Goal: Transaction & Acquisition: Purchase product/service

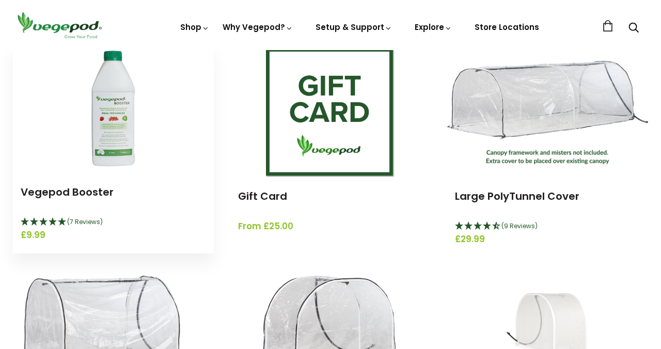
scroll to position [149, 0]
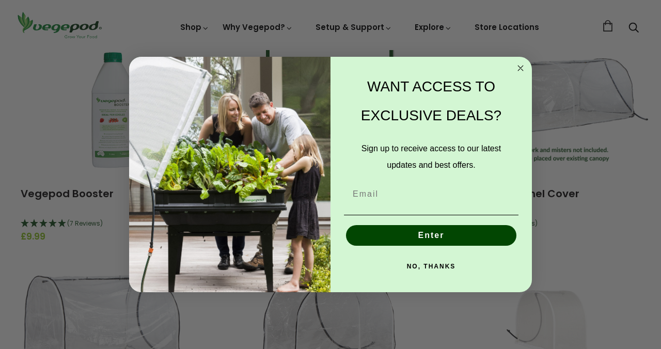
click at [519, 67] on icon "Close dialog" at bounding box center [520, 68] width 5 height 5
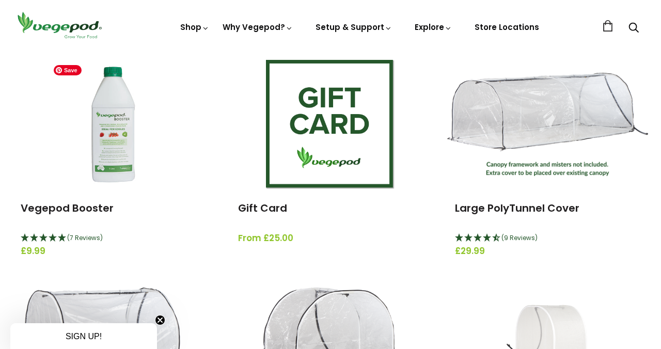
scroll to position [134, 0]
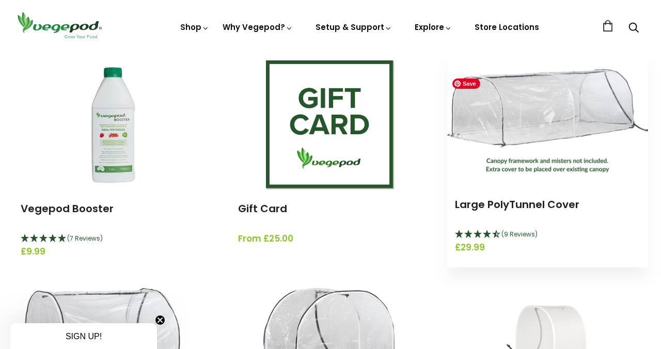
click at [514, 130] on img at bounding box center [547, 120] width 201 height 103
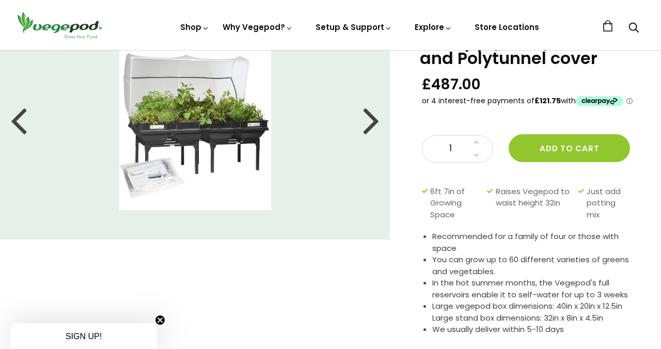
scroll to position [78, 0]
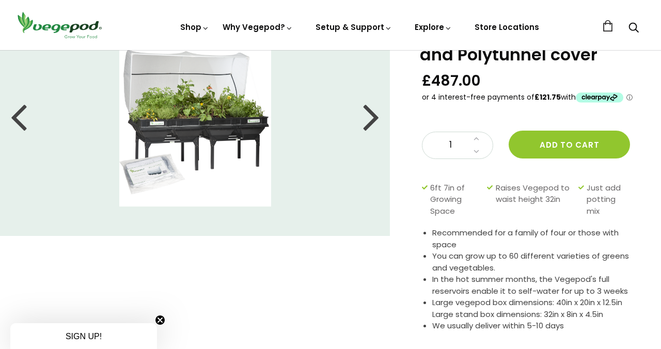
click at [376, 133] on div at bounding box center [371, 116] width 17 height 46
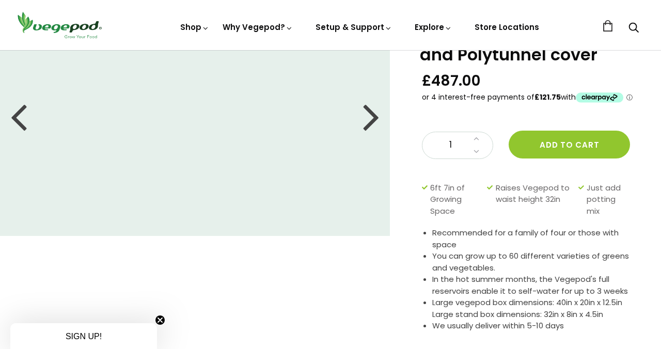
click at [371, 114] on div at bounding box center [371, 116] width 17 height 46
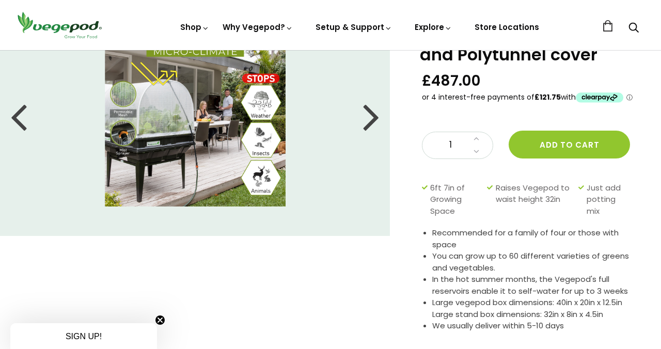
click at [371, 110] on div at bounding box center [371, 116] width 17 height 46
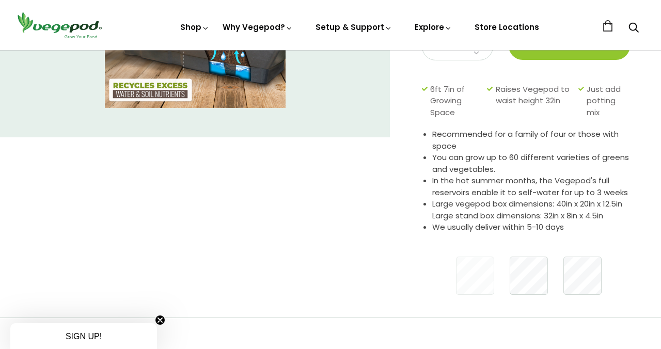
scroll to position [0, 0]
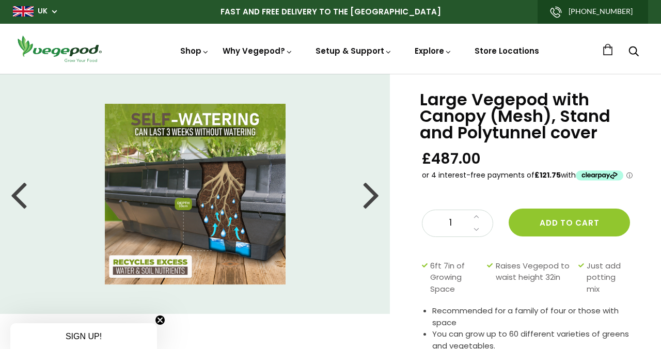
click at [633, 51] on icon "Search" at bounding box center [633, 51] width 10 height 12
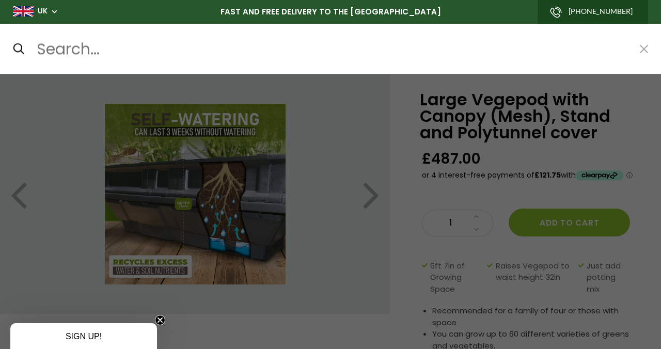
paste input "Large PolyTunnel Cover"
click at [12, 49] on input "submit" at bounding box center [12, 49] width 1 height 1
type input "Large PolyTunnel Cover*"
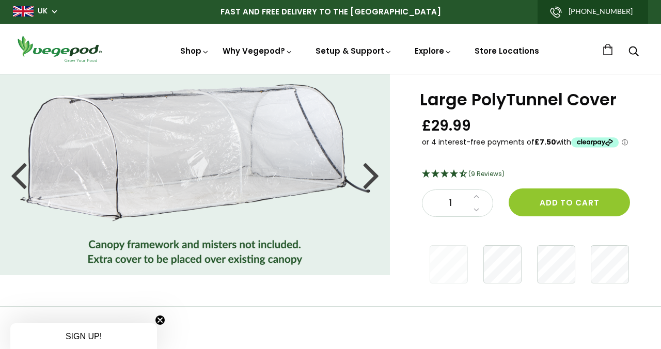
click at [489, 171] on span "(9 Reviews)" at bounding box center [486, 173] width 36 height 9
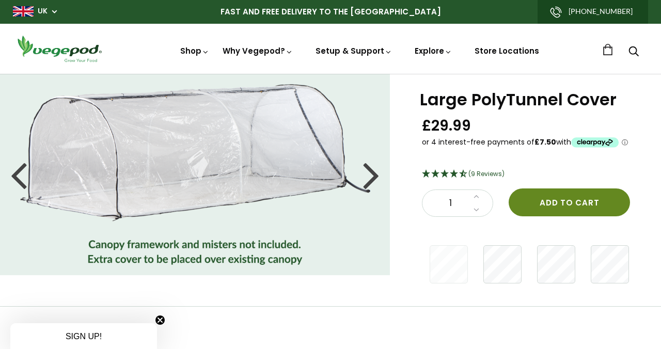
click at [564, 209] on button "Add to cart" at bounding box center [568, 202] width 121 height 28
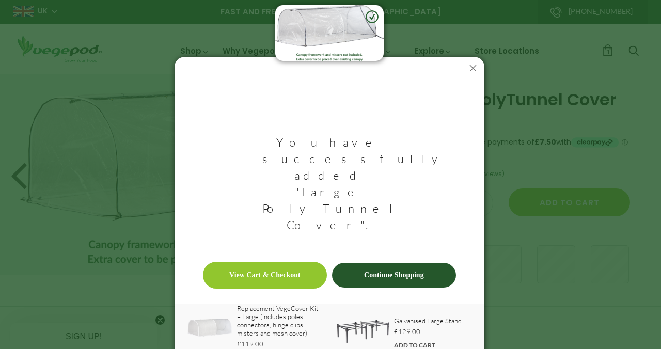
click at [291, 262] on link "View Cart & Checkout" at bounding box center [265, 275] width 124 height 27
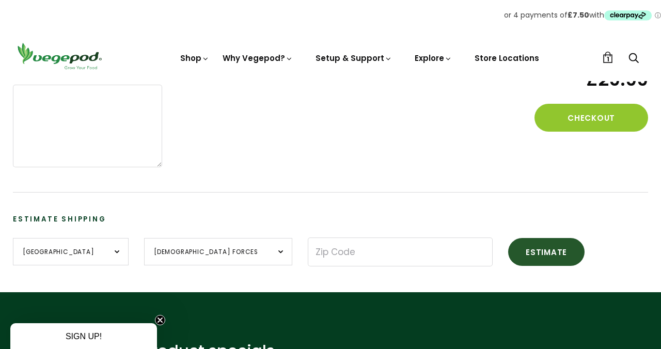
scroll to position [280, 0]
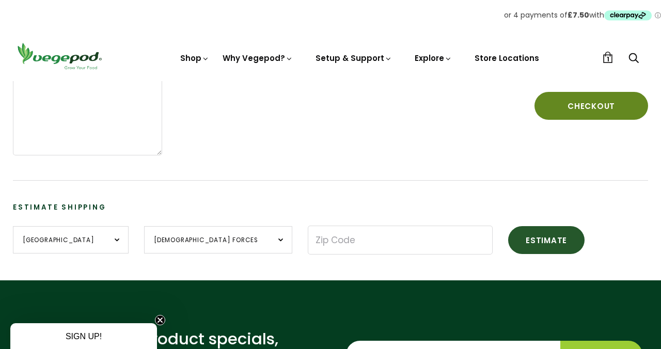
click at [558, 114] on button "Checkout" at bounding box center [591, 106] width 114 height 28
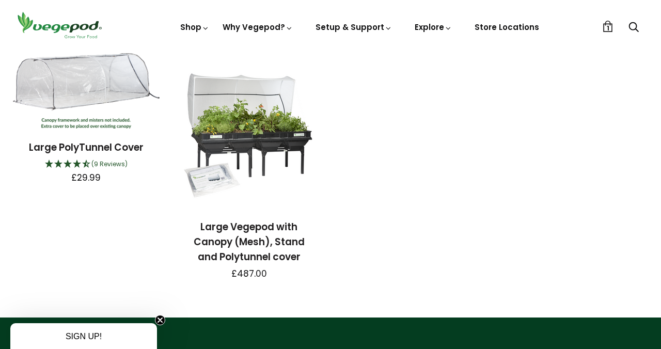
scroll to position [133, 0]
